Goal: Information Seeking & Learning: Find specific page/section

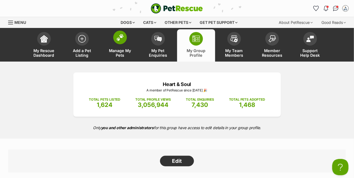
click at [119, 32] on span at bounding box center [120, 38] width 14 height 14
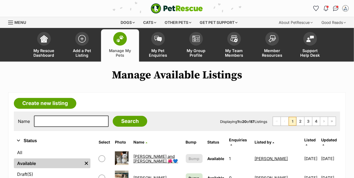
click at [11, 22] on span "Menu" at bounding box center [10, 22] width 5 height 1
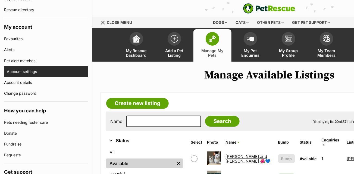
scroll to position [109, 0]
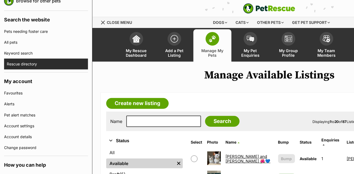
click at [35, 67] on link "Rescue directory" at bounding box center [47, 64] width 81 height 11
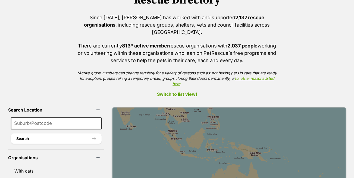
scroll to position [81, 0]
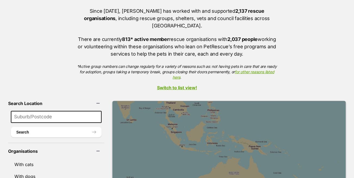
click at [179, 85] on link "Switch to list view!" at bounding box center [177, 87] width 354 height 5
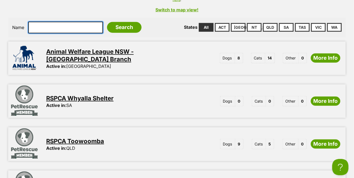
click at [53, 22] on input "text" at bounding box center [65, 27] width 75 height 11
type input "Passion for paws"
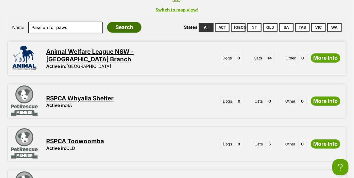
click at [112, 22] on input "Search" at bounding box center [124, 27] width 34 height 11
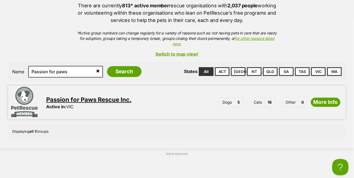
scroll to position [125, 0]
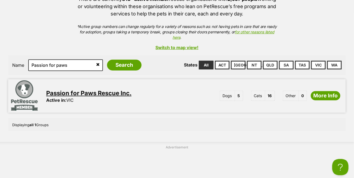
click at [115, 90] on link "Passion for Paws Rescue Inc." at bounding box center [88, 93] width 85 height 7
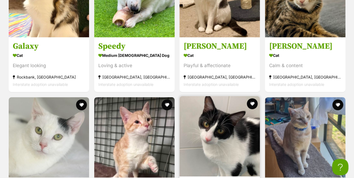
scroll to position [1032, 0]
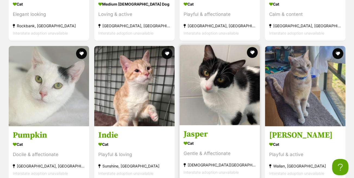
click at [197, 131] on h3 "Jasper" at bounding box center [220, 134] width 72 height 10
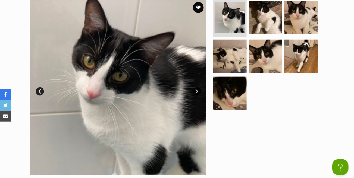
scroll to position [109, 0]
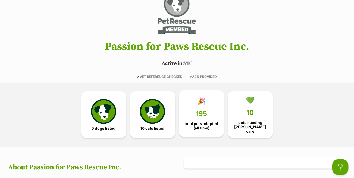
scroll to position [27, 0]
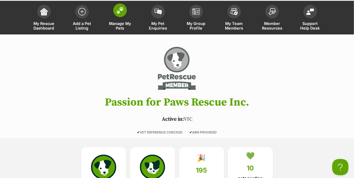
click at [120, 12] on img at bounding box center [120, 10] width 8 height 7
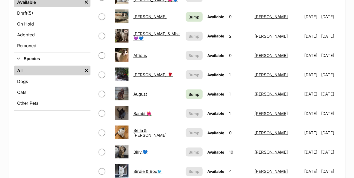
scroll to position [190, 0]
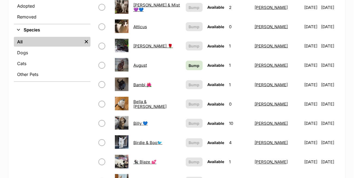
click at [143, 63] on link "August" at bounding box center [140, 65] width 14 height 5
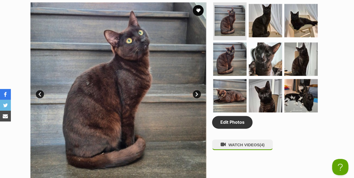
scroll to position [271, 0]
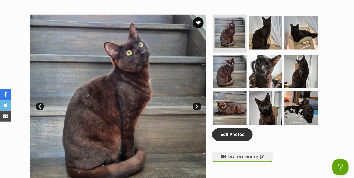
click at [197, 105] on link "Next" at bounding box center [197, 107] width 8 height 8
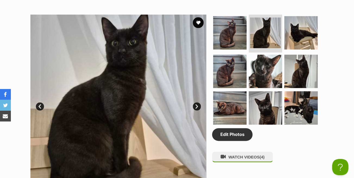
click at [197, 105] on link "Next" at bounding box center [197, 107] width 8 height 8
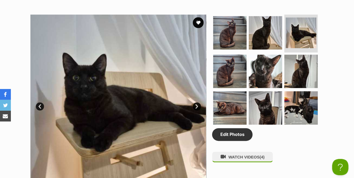
click at [197, 105] on link "Next" at bounding box center [197, 107] width 8 height 8
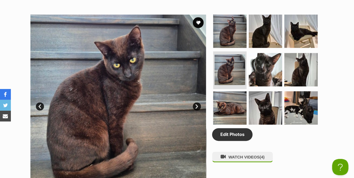
click at [197, 105] on link "Next" at bounding box center [197, 107] width 8 height 8
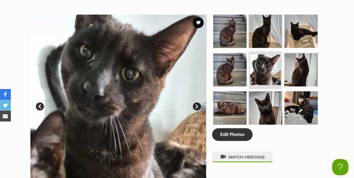
click at [197, 105] on link "Next" at bounding box center [197, 107] width 8 height 8
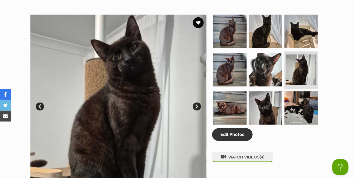
click at [197, 105] on link "Next" at bounding box center [197, 107] width 8 height 8
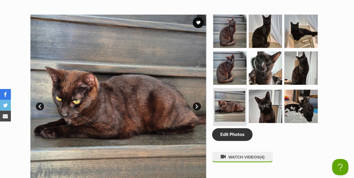
click at [197, 105] on link "Next" at bounding box center [197, 107] width 8 height 8
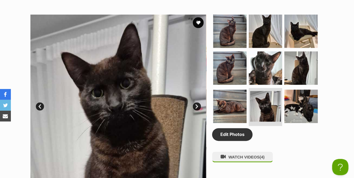
click at [197, 105] on link "Next" at bounding box center [197, 107] width 8 height 8
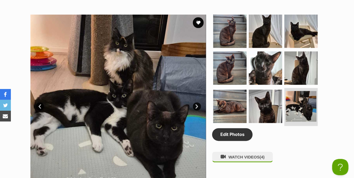
click at [197, 105] on link "Next" at bounding box center [197, 107] width 8 height 8
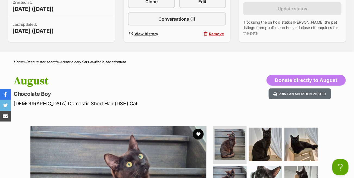
scroll to position [109, 0]
